Goal: Check status: Check status

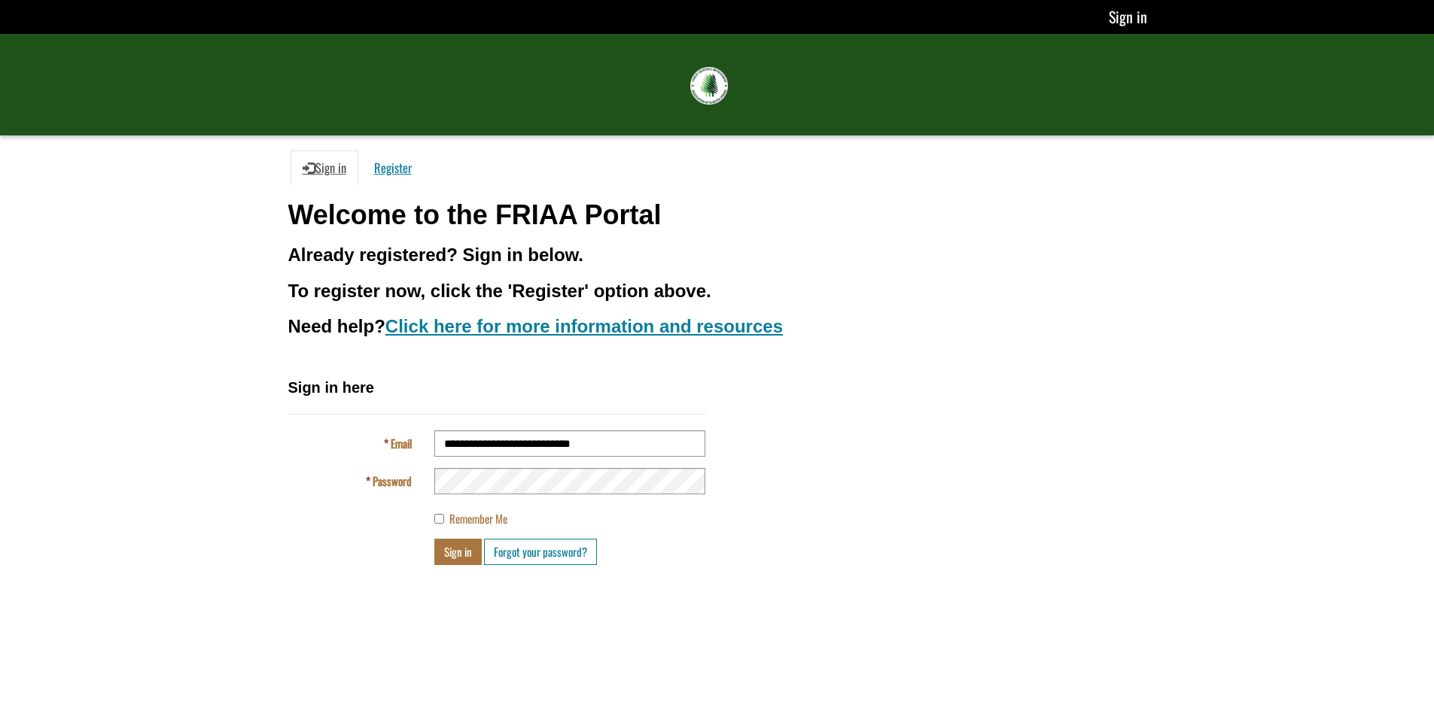
click at [811, 482] on div "**********" at bounding box center [717, 476] width 881 height 199
click at [878, 248] on h3 "Already registered? Sign in below." at bounding box center [717, 255] width 858 height 20
click at [827, 488] on div "**********" at bounding box center [717, 476] width 881 height 199
click at [455, 551] on button "Sign in" at bounding box center [457, 552] width 47 height 26
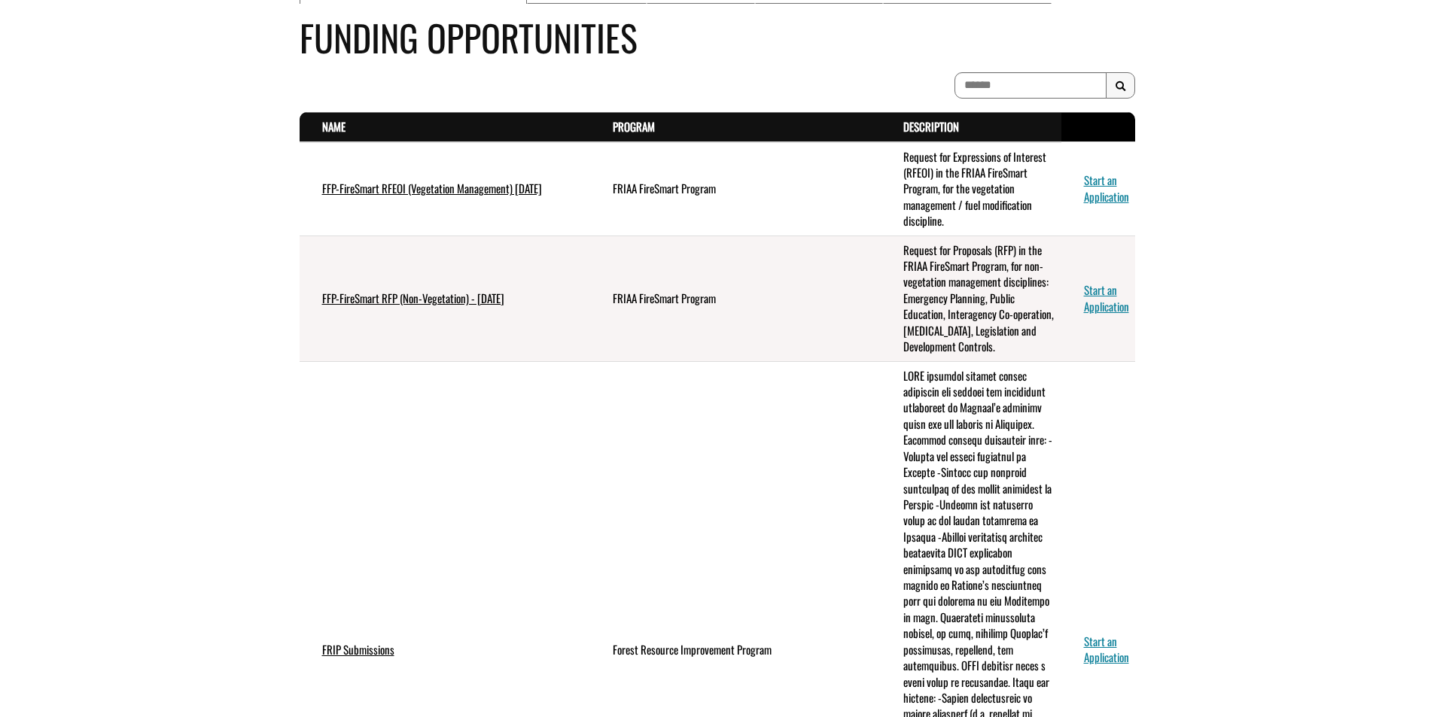
scroll to position [75, 0]
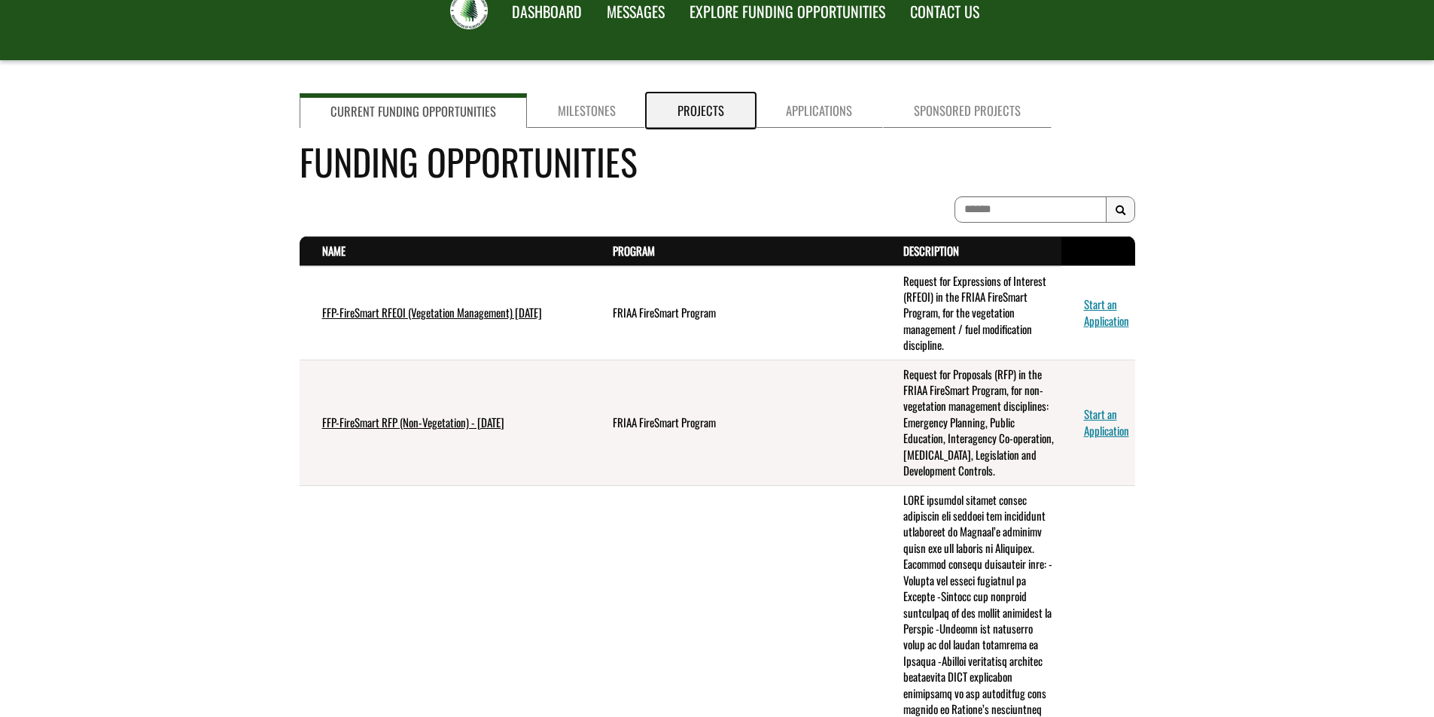
click at [679, 112] on link "Projects" at bounding box center [700, 110] width 108 height 35
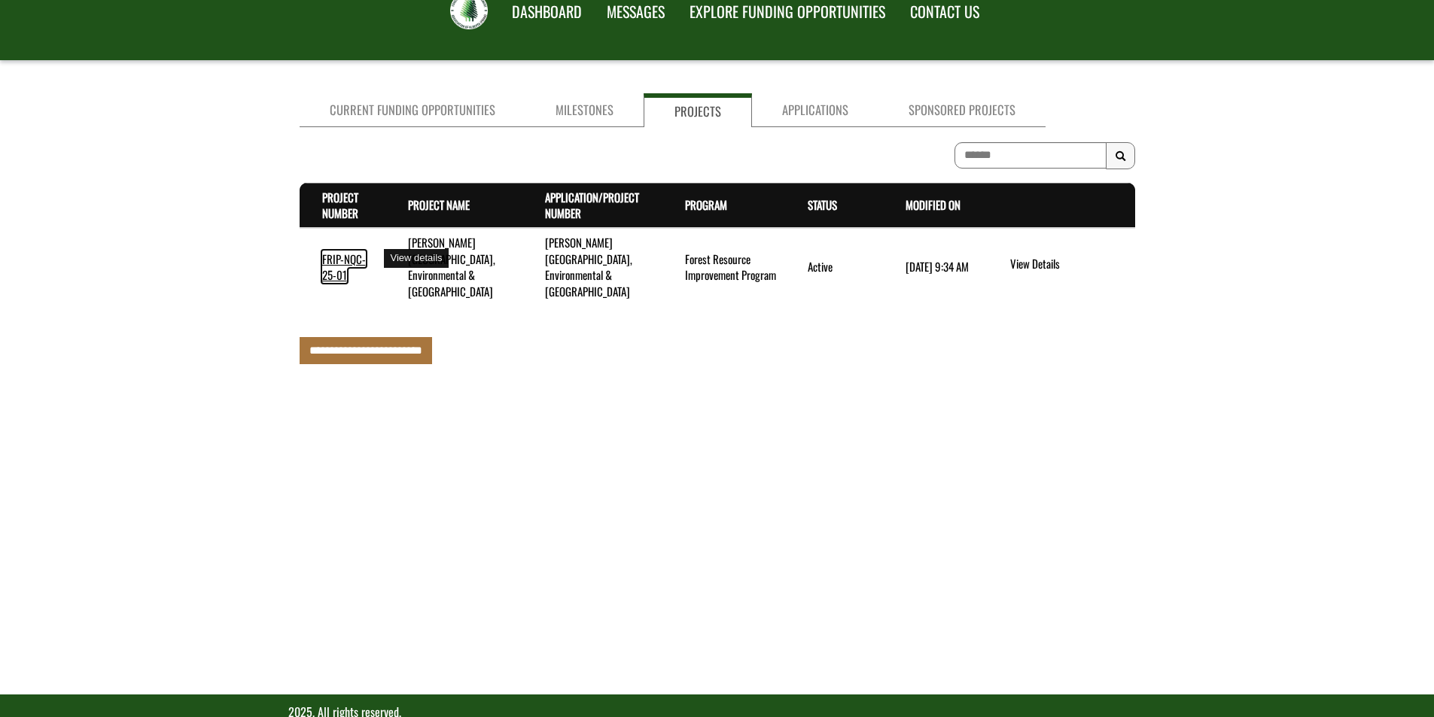
click at [351, 251] on link "FRIP-NQC-25-01" at bounding box center [344, 267] width 44 height 32
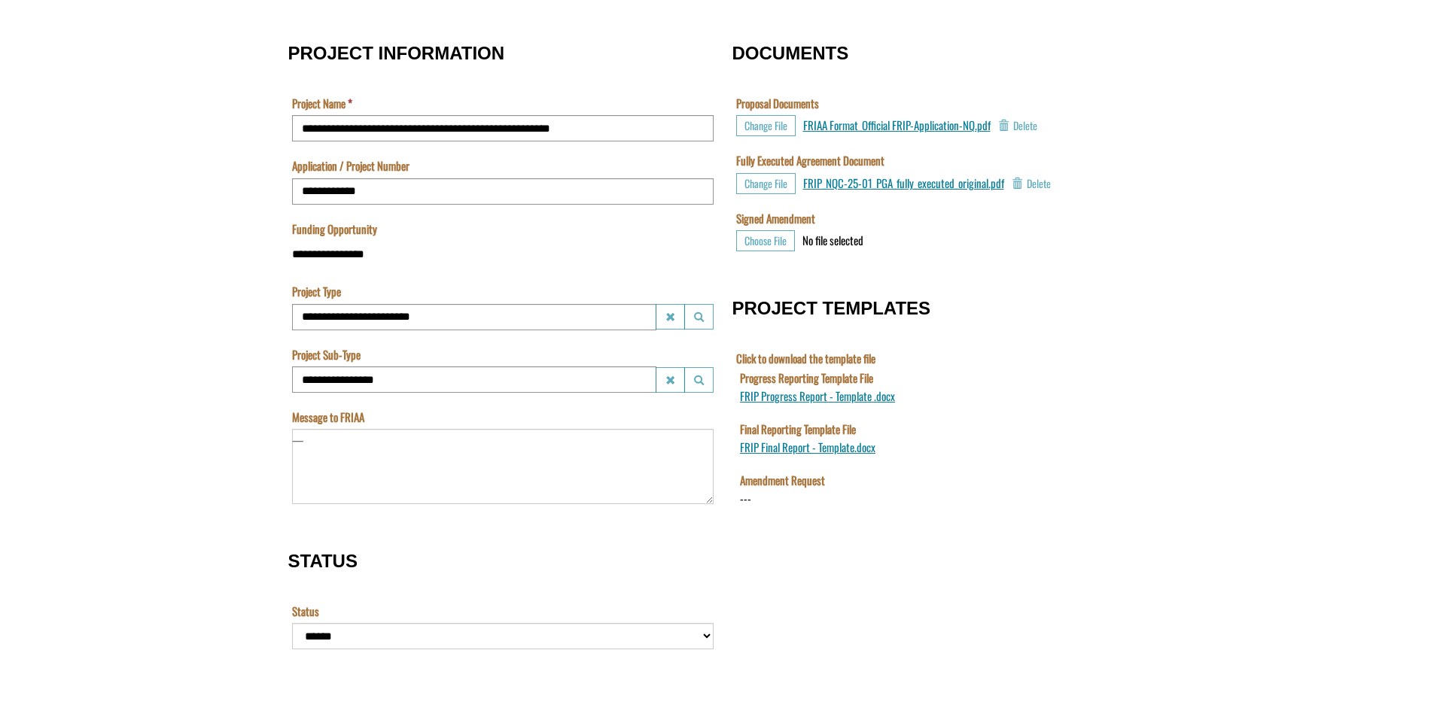
scroll to position [677, 0]
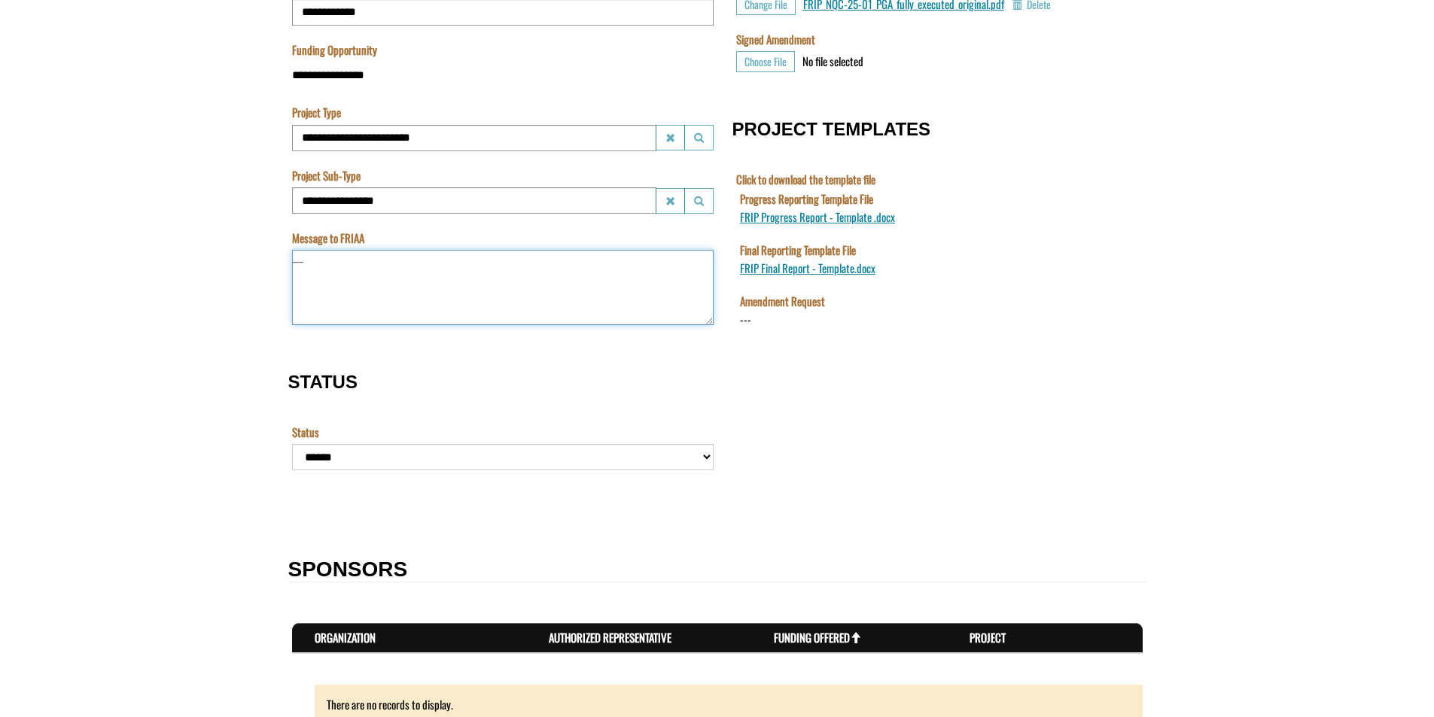
click at [479, 275] on textarea "Message to FRIAA" at bounding box center [502, 287] width 421 height 75
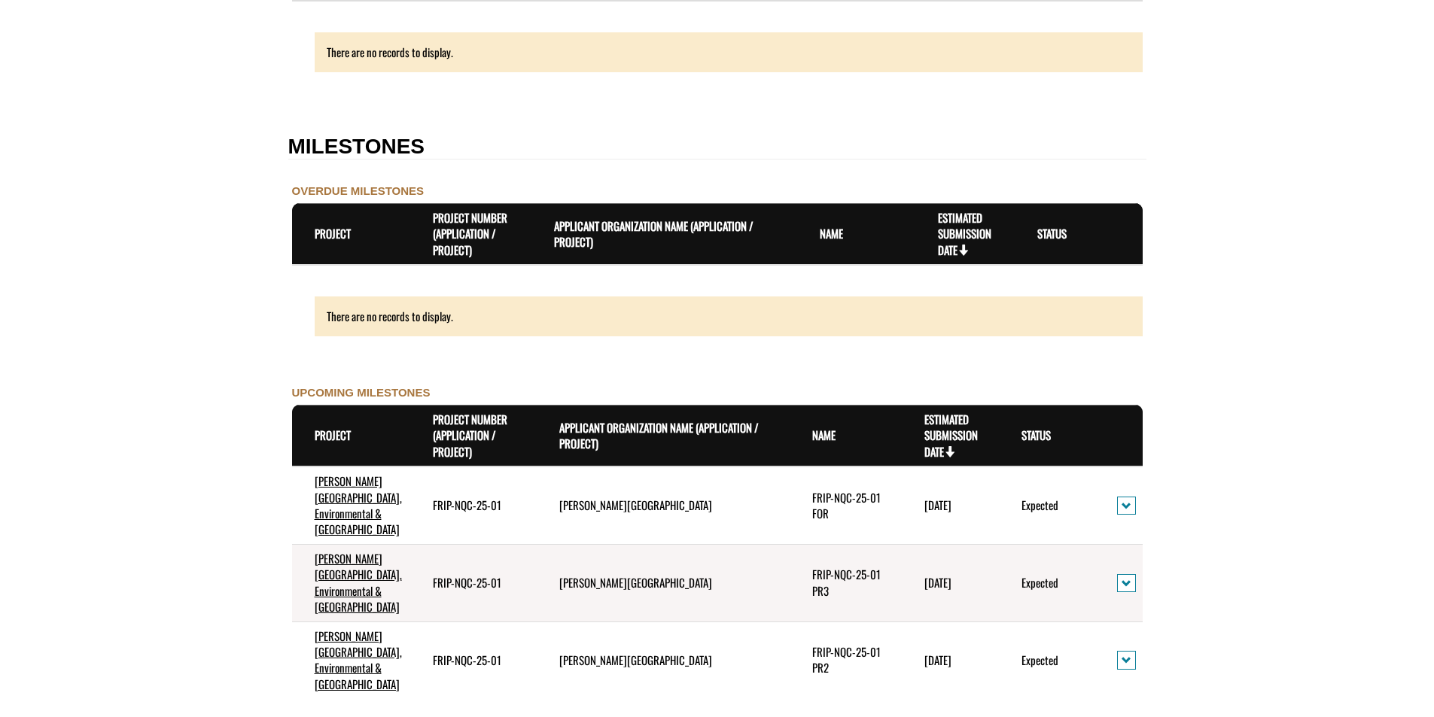
scroll to position [1505, 0]
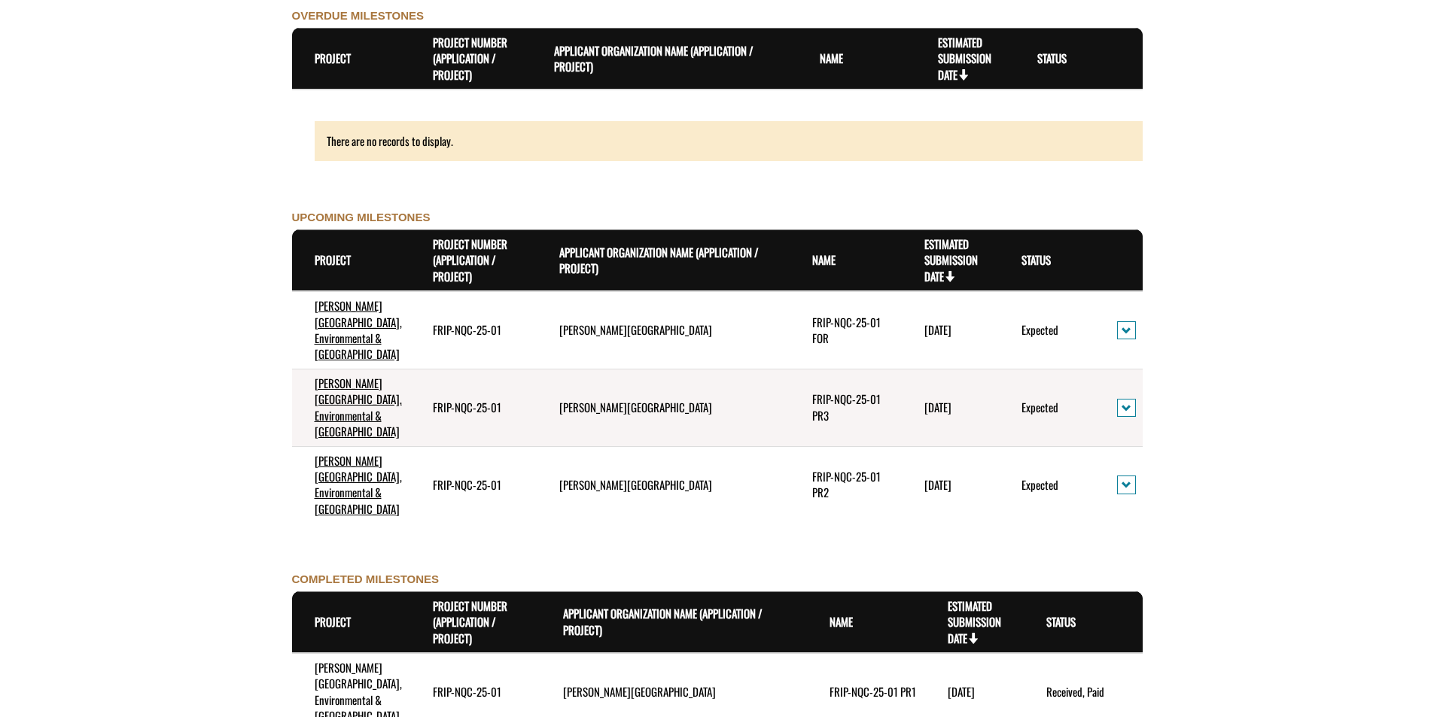
drag, startPoint x: 922, startPoint y: 324, endPoint x: 996, endPoint y: 324, distance: 73.8
click at [996, 324] on td "7/31/2027" at bounding box center [950, 330] width 97 height 78
click at [974, 323] on td "7/31/2027" at bounding box center [950, 330] width 97 height 78
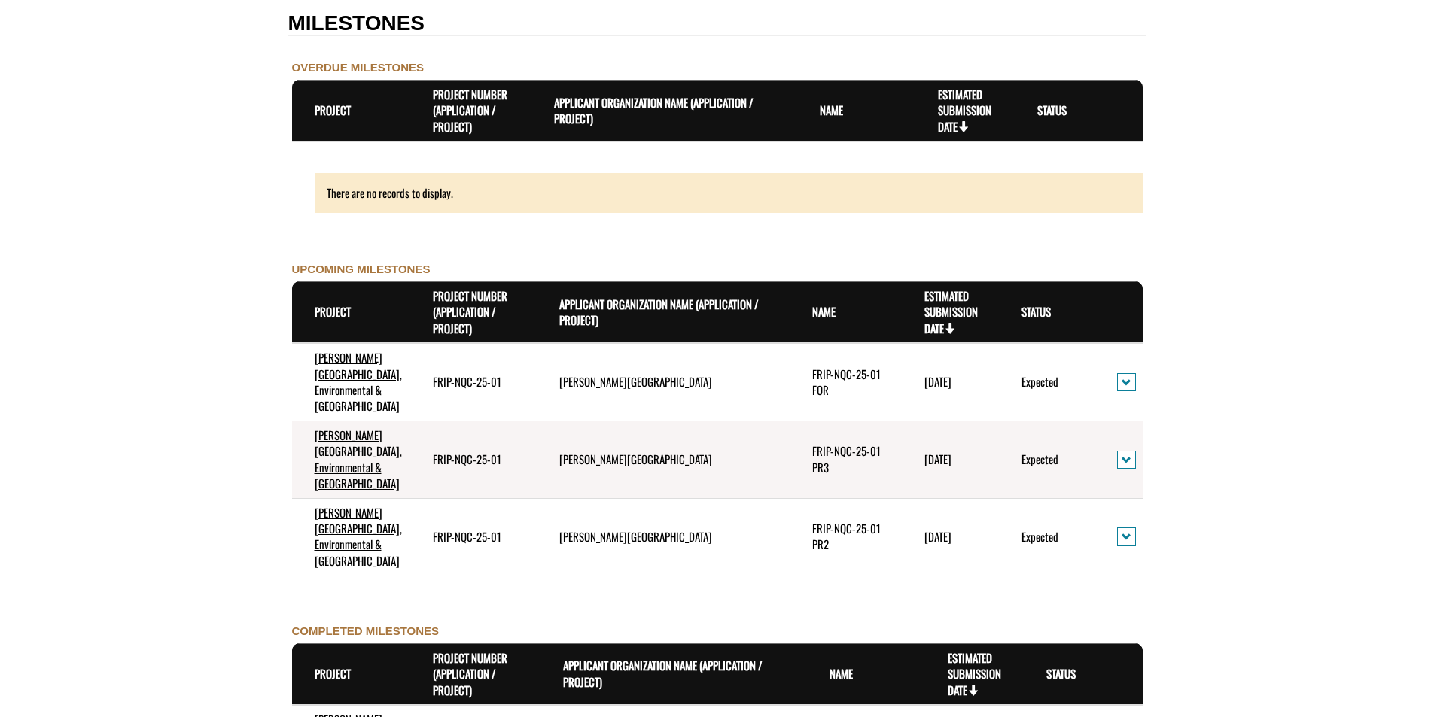
scroll to position [1430, 0]
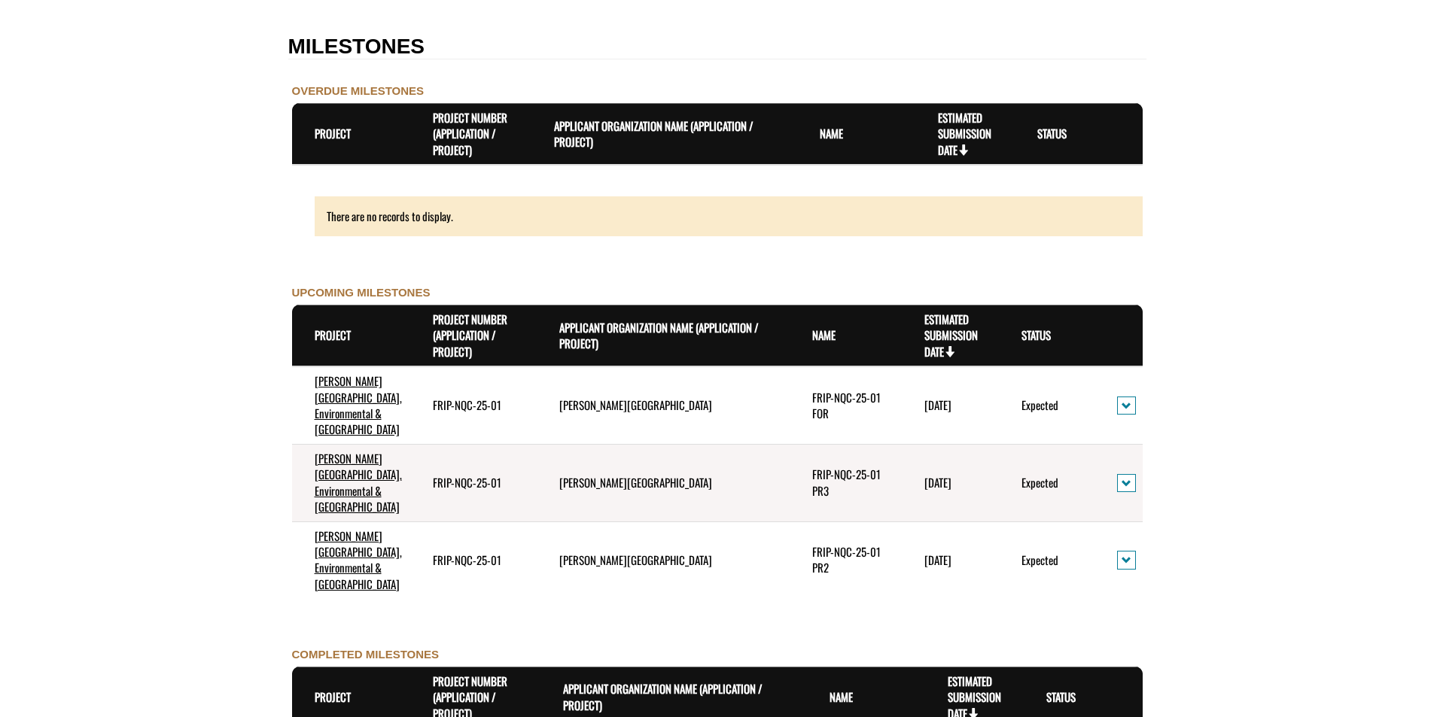
drag, startPoint x: 973, startPoint y: 463, endPoint x: 964, endPoint y: 463, distance: 9.0
click at [964, 463] on td "8/31/2026" at bounding box center [950, 483] width 97 height 78
click at [981, 463] on td "8/31/2026" at bounding box center [950, 483] width 97 height 78
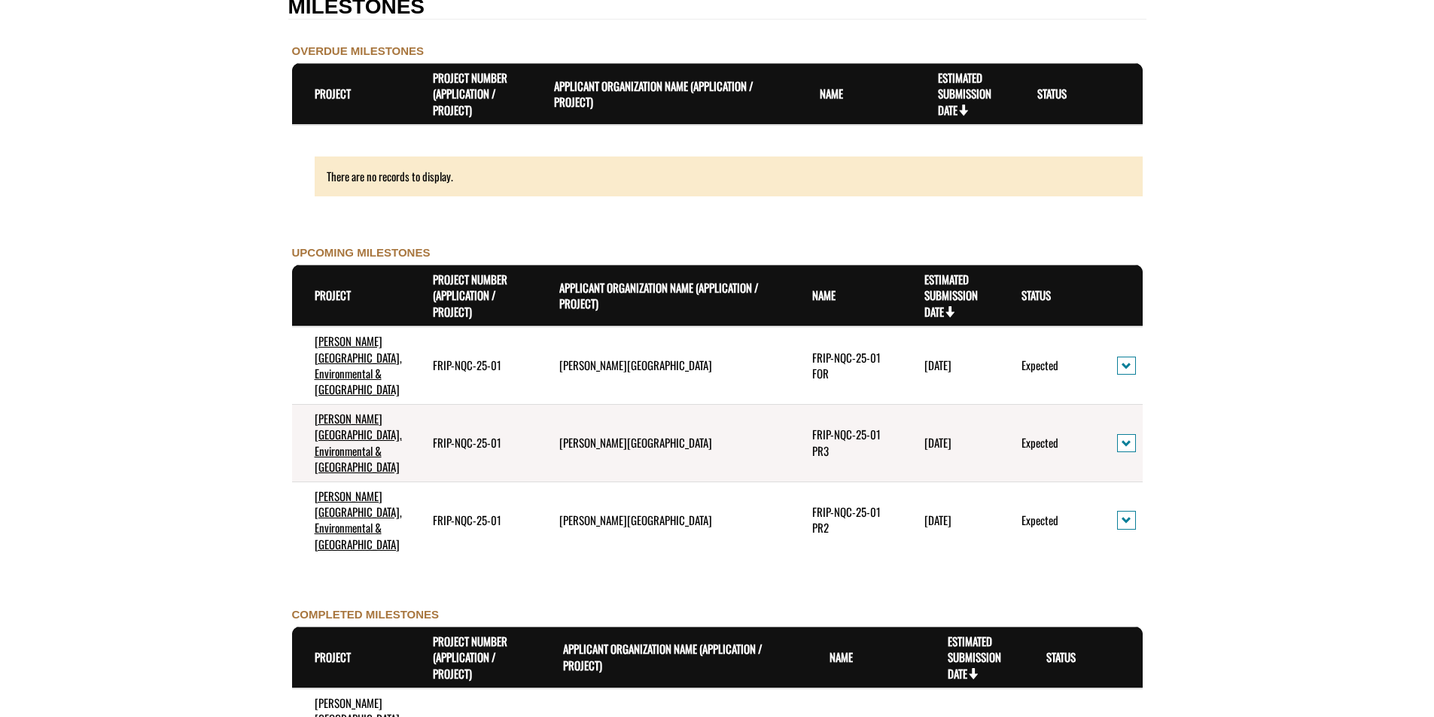
scroll to position [1505, 0]
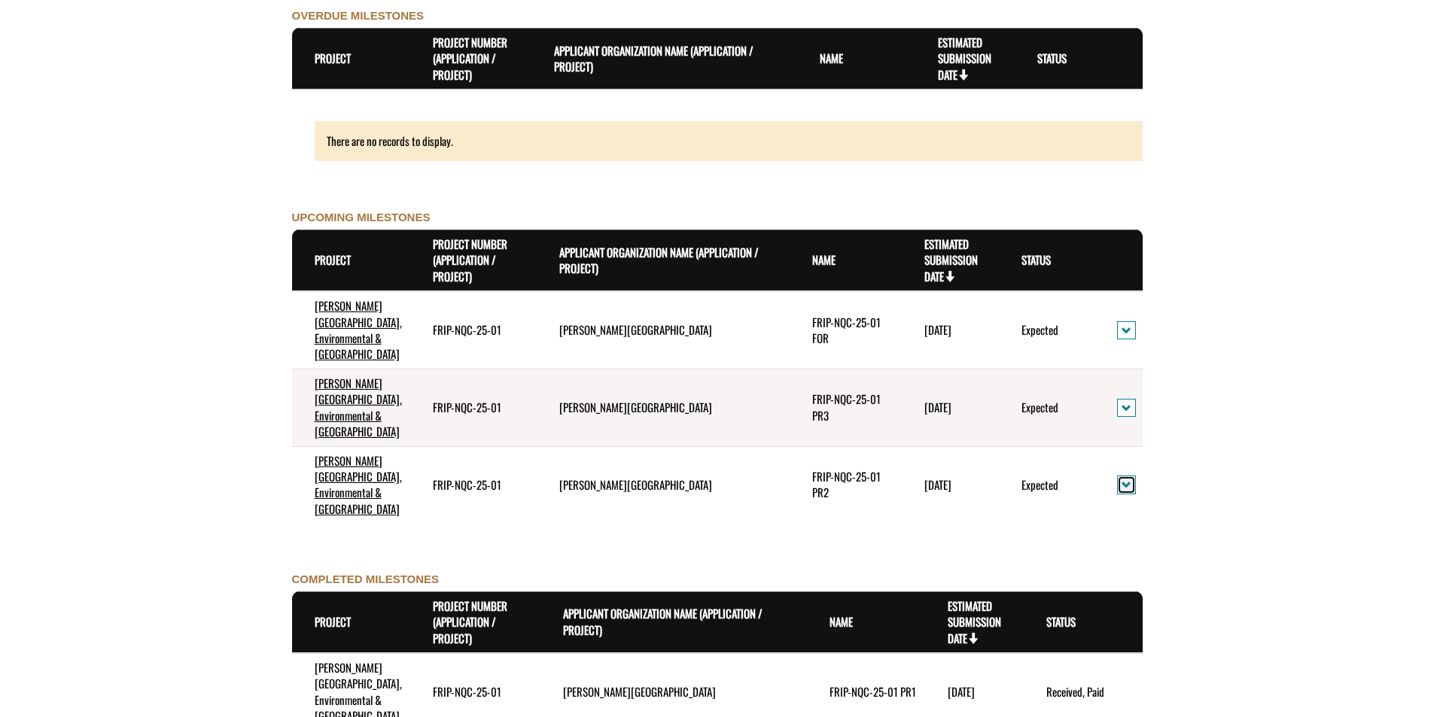
click at [1121, 479] on span "action menu" at bounding box center [1126, 484] width 10 height 11
click at [1191, 442] on form "**********" at bounding box center [717, 104] width 1434 height 2949
click at [357, 452] on link "NorQuest College, Environmental & Forestry Field School" at bounding box center [358, 484] width 87 height 65
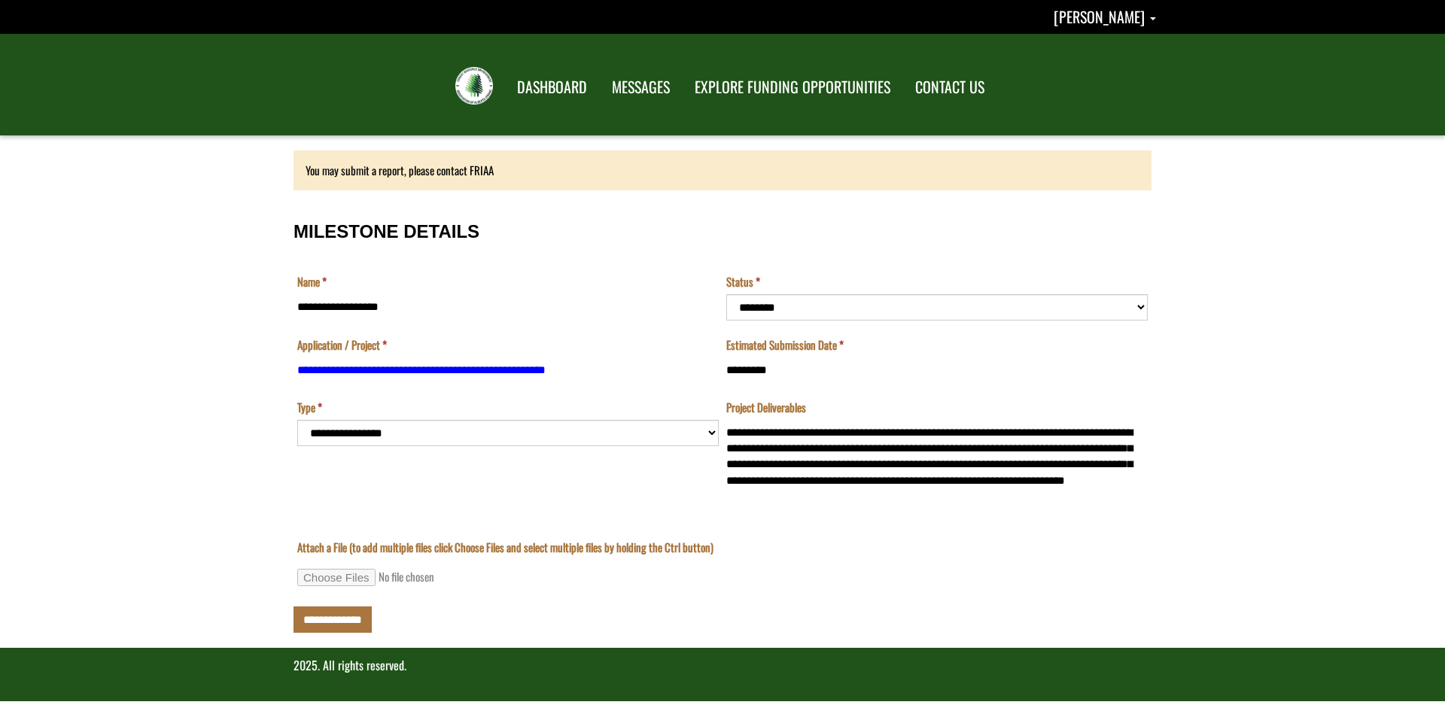
click at [373, 436] on td "**********" at bounding box center [508, 455] width 429 height 110
